Goal: Find contact information: Find trading partner and contact information

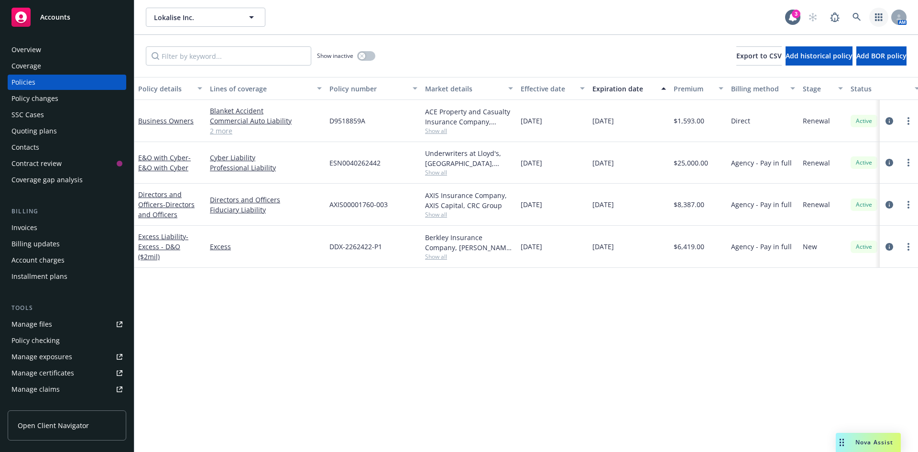
click at [879, 23] on link "button" at bounding box center [878, 17] width 19 height 19
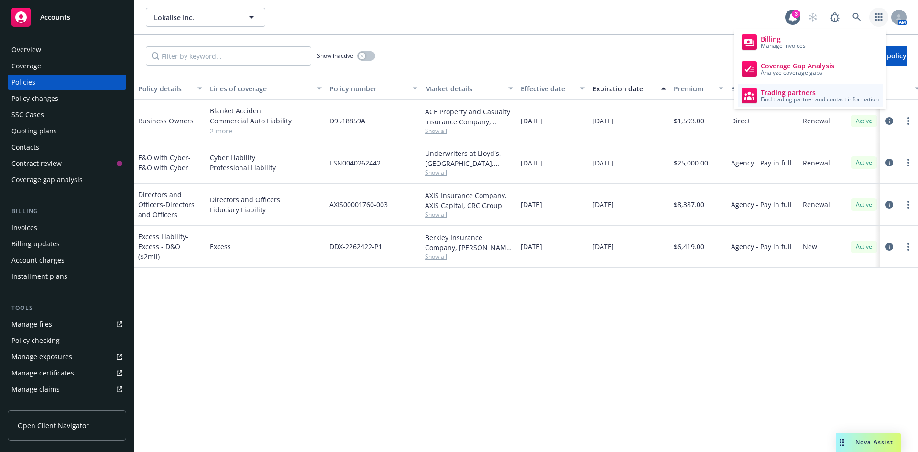
click at [782, 100] on span "Find trading partner and contact information" at bounding box center [820, 100] width 118 height 6
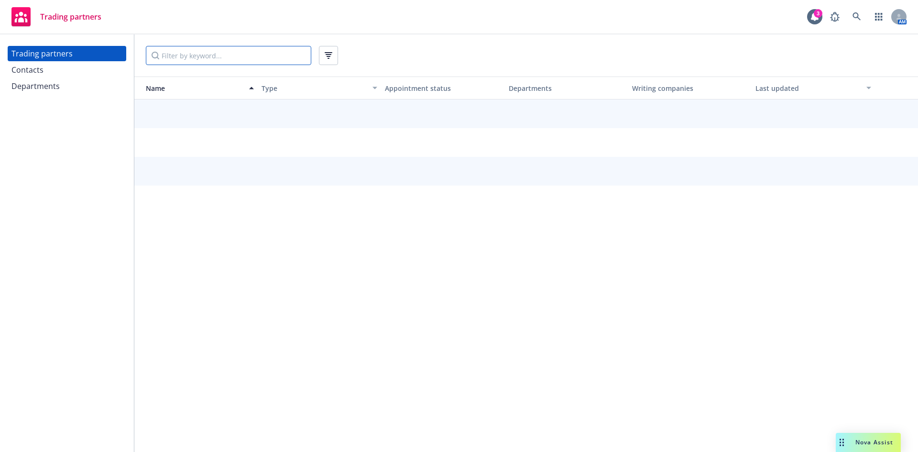
click at [182, 55] on input "Filter by keyword..." at bounding box center [228, 55] width 165 height 19
click at [154, 56] on input "Safeco" at bounding box center [228, 55] width 165 height 19
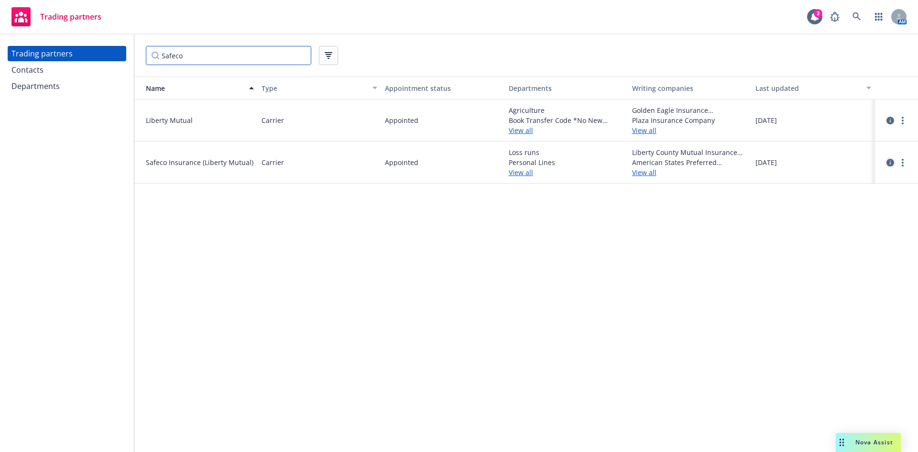
type input "Safeco"
click at [889, 160] on icon "circleInformation" at bounding box center [890, 163] width 8 height 8
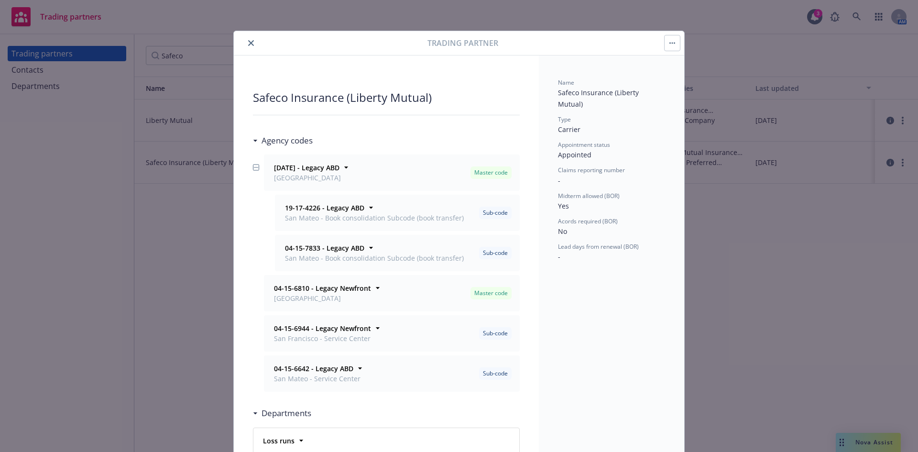
click at [250, 44] on icon "close" at bounding box center [251, 43] width 6 height 6
